Goal: Book appointment/travel/reservation

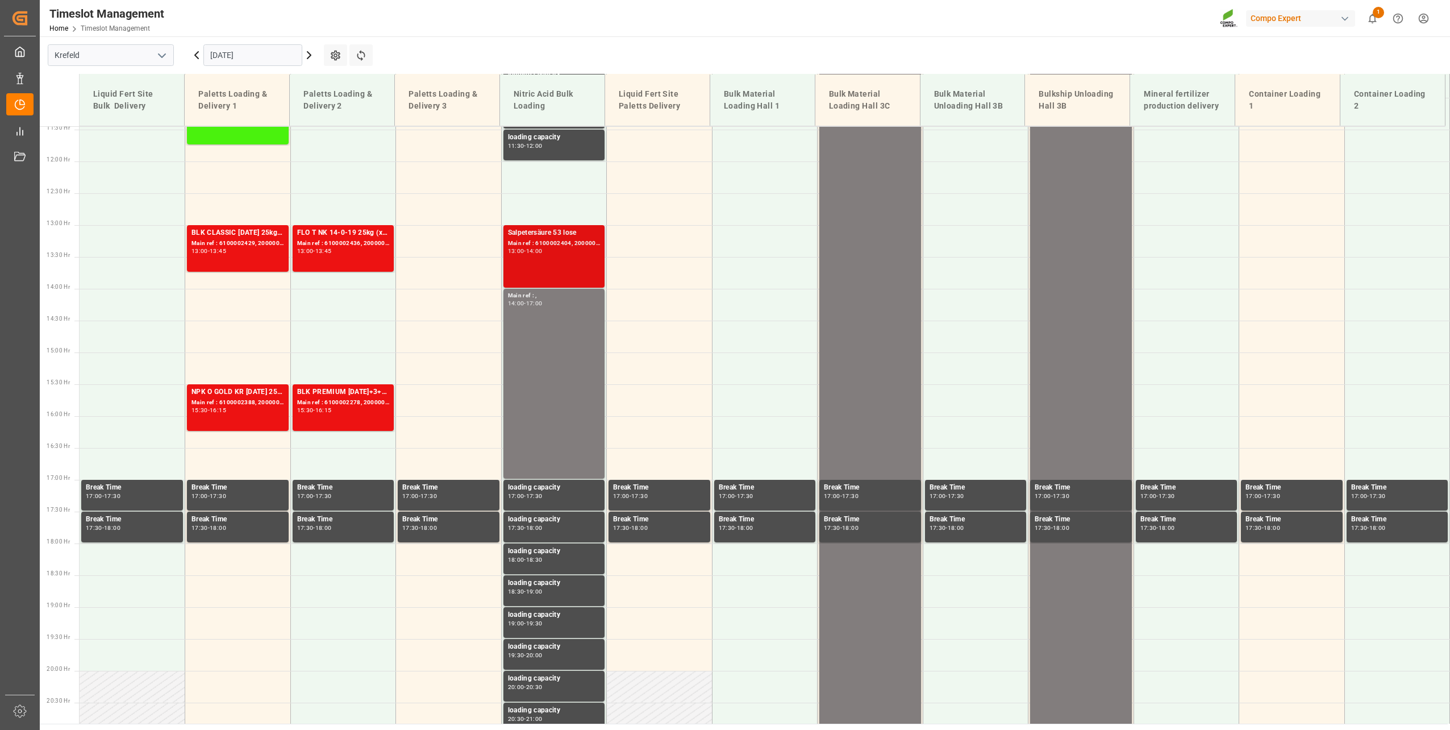
scroll to position [712, 0]
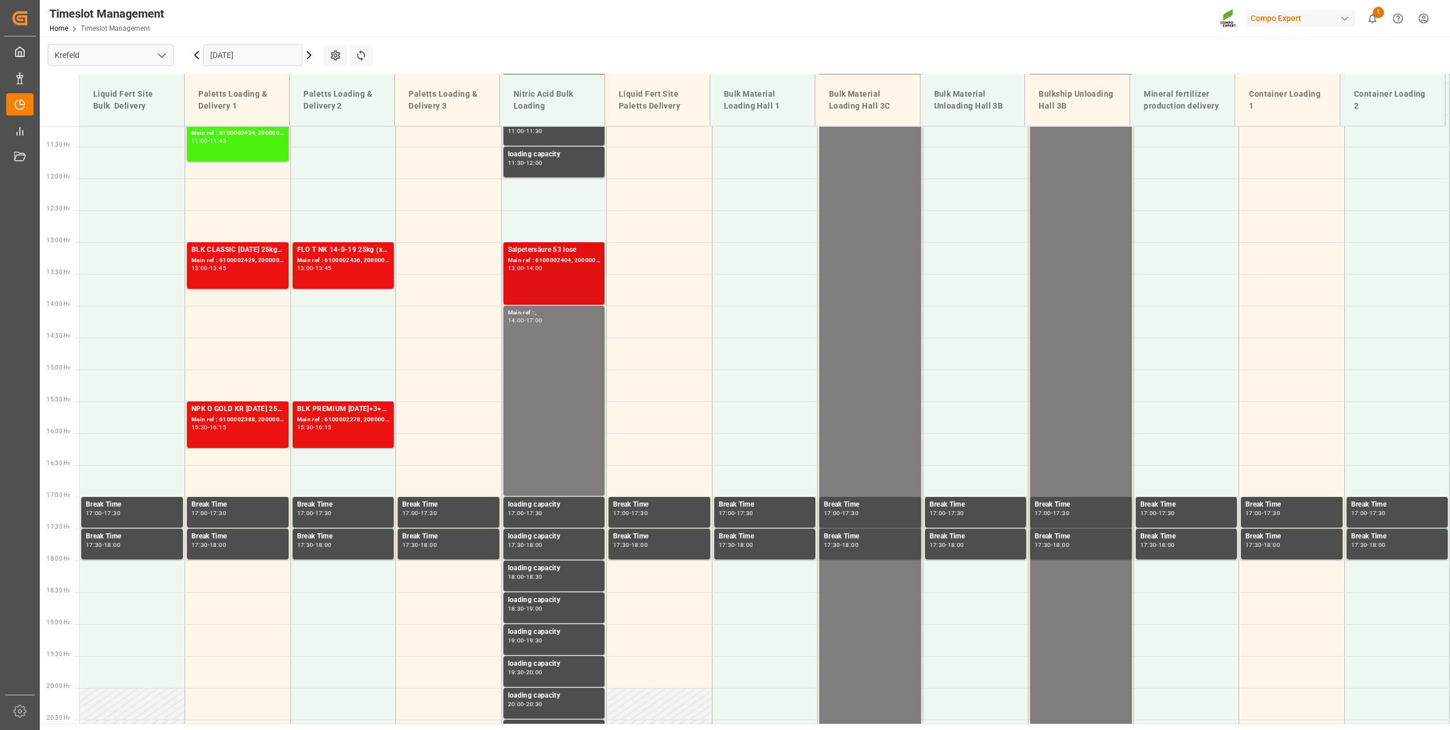
click at [560, 265] on div "13:00 - 14:00" at bounding box center [554, 268] width 93 height 6
